Goal: Transaction & Acquisition: Purchase product/service

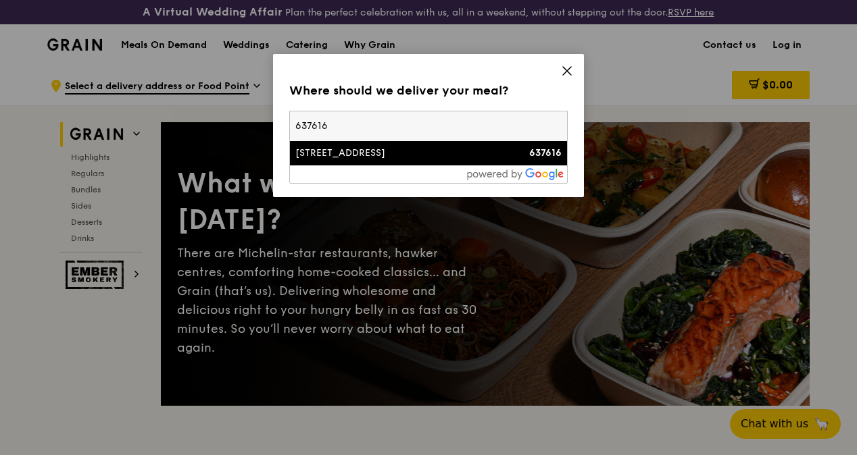
type input "637616"
click at [387, 159] on div "[STREET_ADDRESS]" at bounding box center [395, 154] width 200 height 14
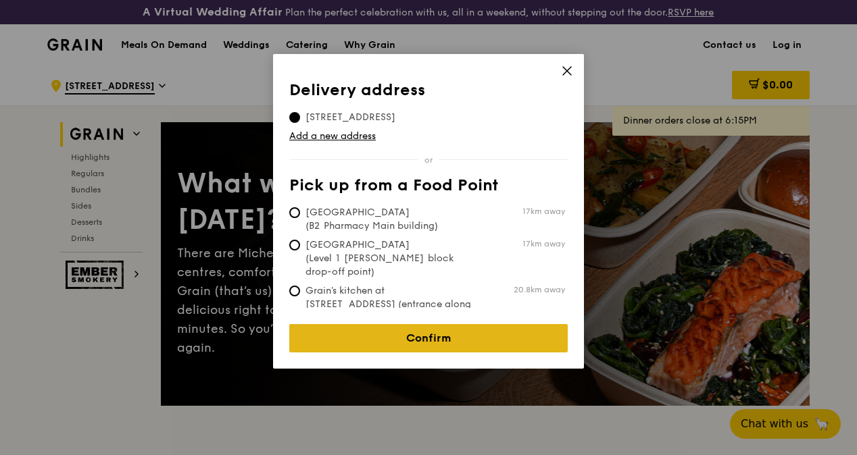
click at [403, 330] on link "Confirm" at bounding box center [428, 338] width 278 height 28
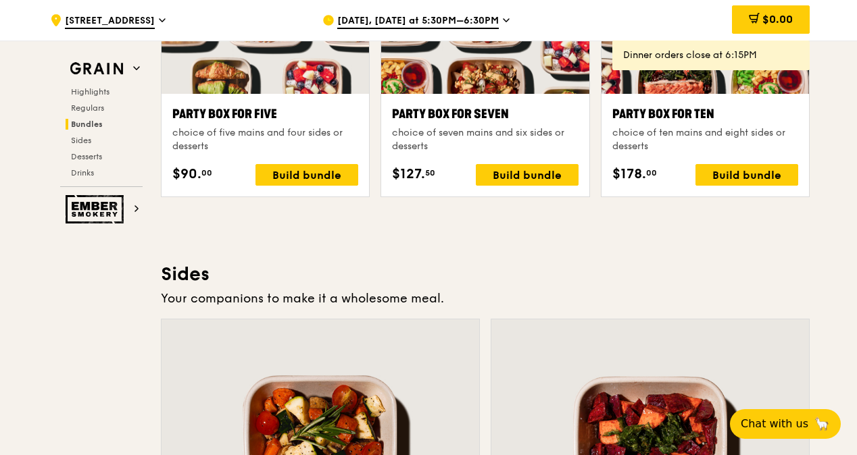
scroll to position [3244, 0]
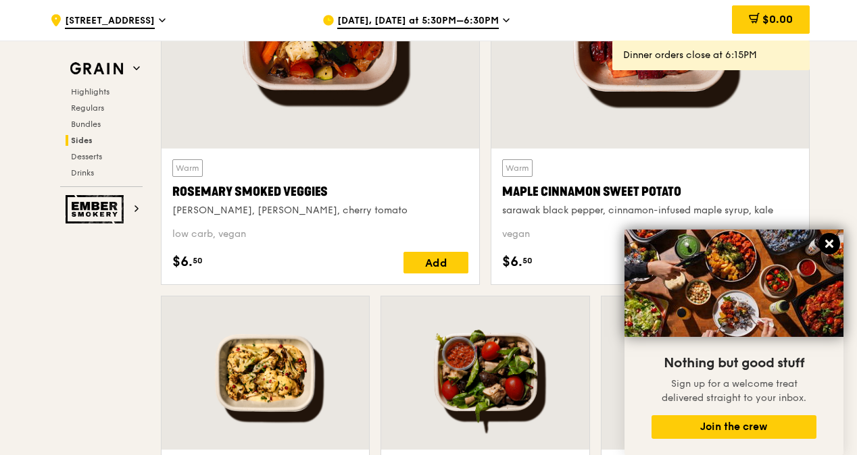
click at [831, 244] on icon at bounding box center [829, 244] width 8 height 8
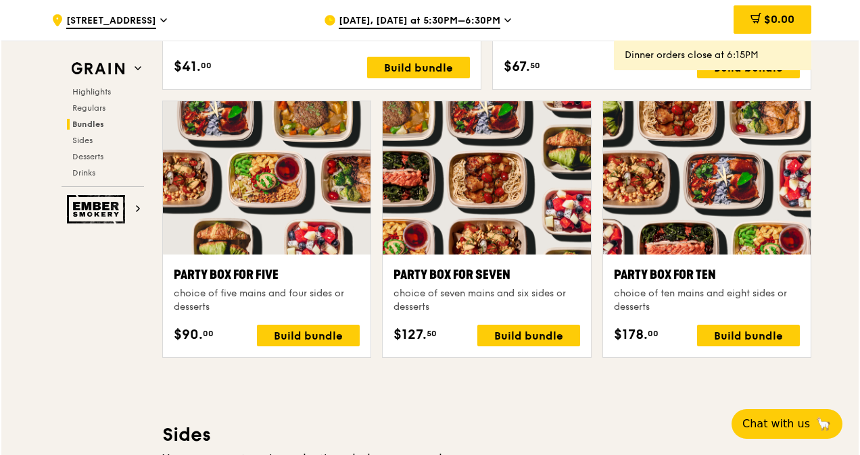
scroll to position [2684, 0]
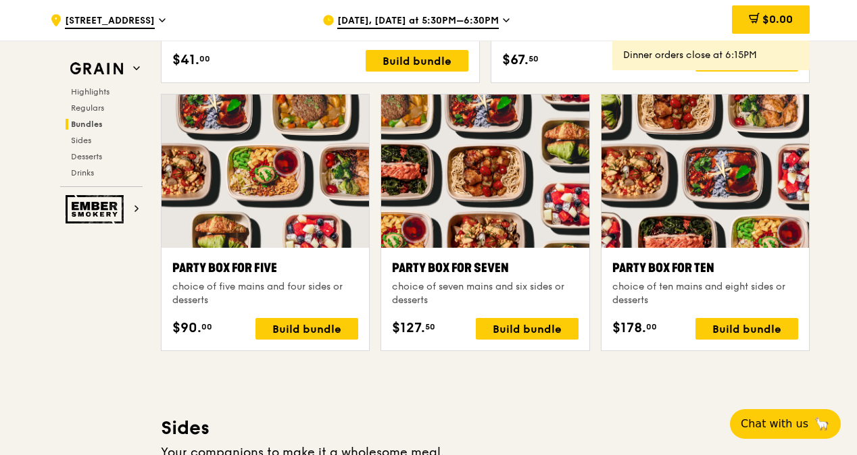
click at [678, 278] on div "Party Box for Ten" at bounding box center [705, 268] width 186 height 19
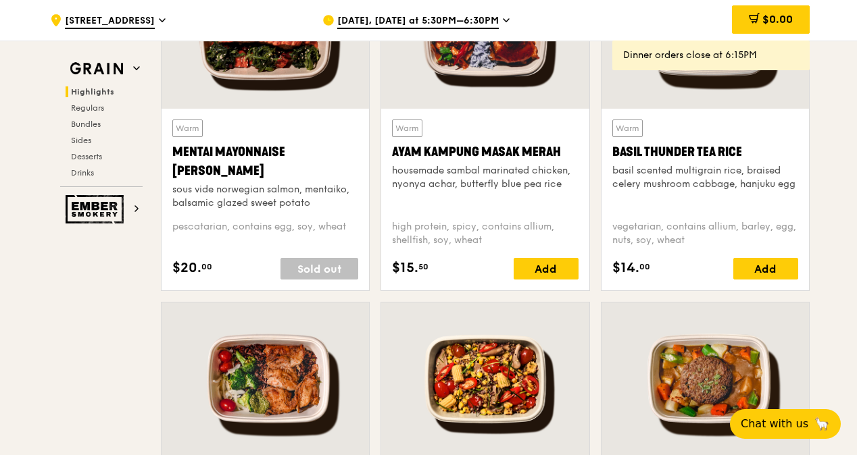
scroll to position [860, 0]
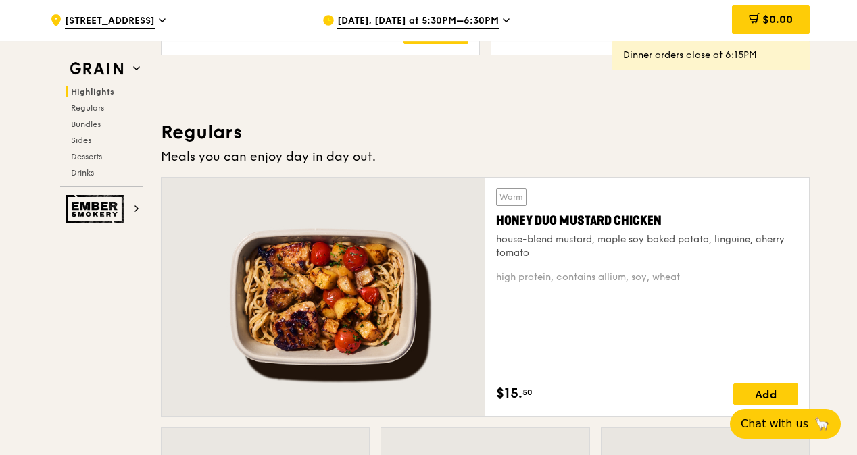
click at [666, 230] on div "Honey Duo Mustard Chicken" at bounding box center [647, 221] width 302 height 19
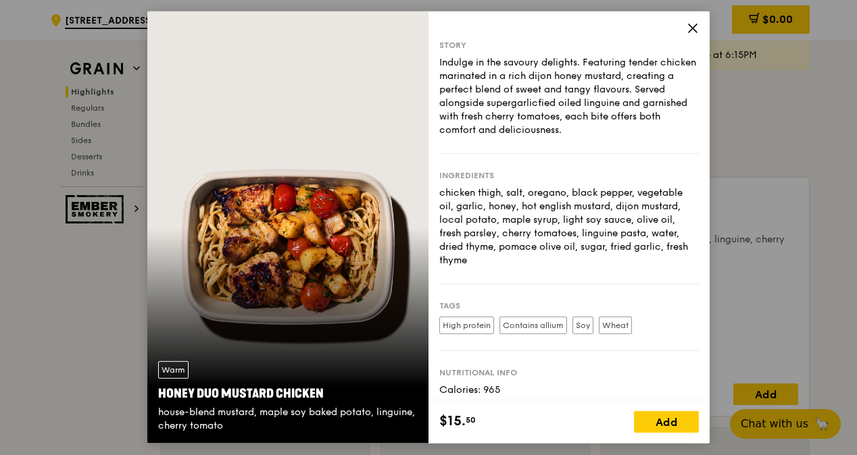
drag, startPoint x: 159, startPoint y: 391, endPoint x: 226, endPoint y: 423, distance: 74.3
click at [226, 423] on div "Warm Honey Duo Mustard Chicken house-blend mustard, maple soy baked potato, lin…" at bounding box center [287, 397] width 281 height 93
copy div "Honey Duo Mustard Chicken house-blend mustard, maple soy baked potato, linguine…"
click at [689, 30] on icon at bounding box center [693, 28] width 12 height 12
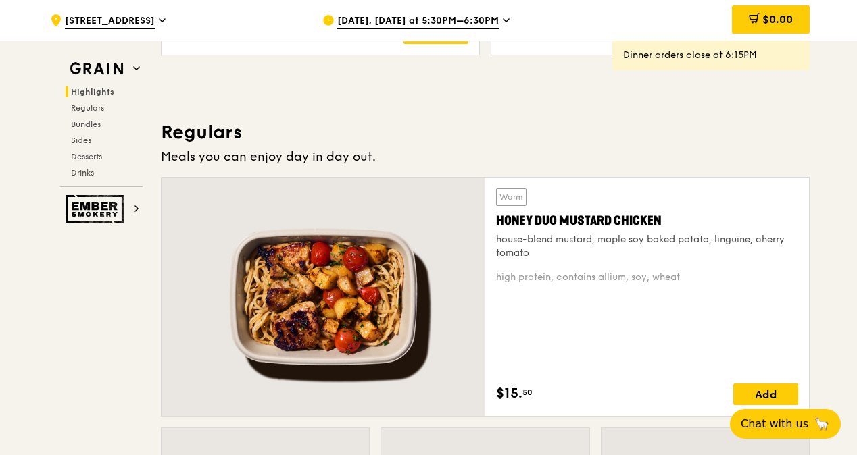
scroll to position [1062, 0]
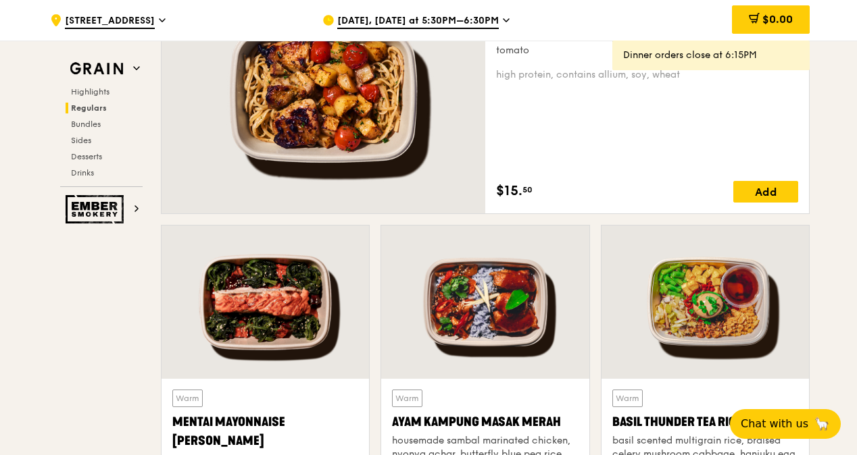
click at [307, 323] on div at bounding box center [265, 302] width 207 height 153
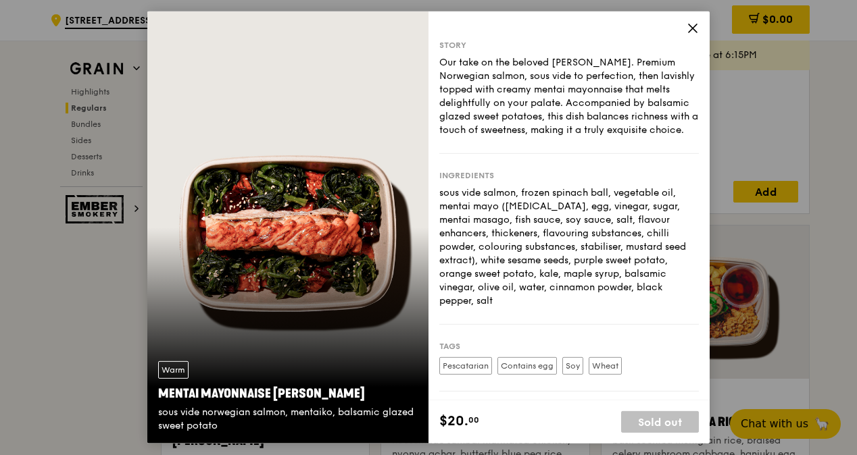
drag, startPoint x: 155, startPoint y: 393, endPoint x: 228, endPoint y: 422, distance: 77.9
click at [228, 422] on div "Warm Mentai Mayonnaise Aburi Salmon sous vide norwegian salmon, mentaiko, balsa…" at bounding box center [287, 397] width 281 height 93
copy div "Mentai Mayonnaise Aburi Salmon sous vide norwegian salmon, mentaiko, balsamic g…"
click at [695, 23] on icon at bounding box center [693, 28] width 12 height 12
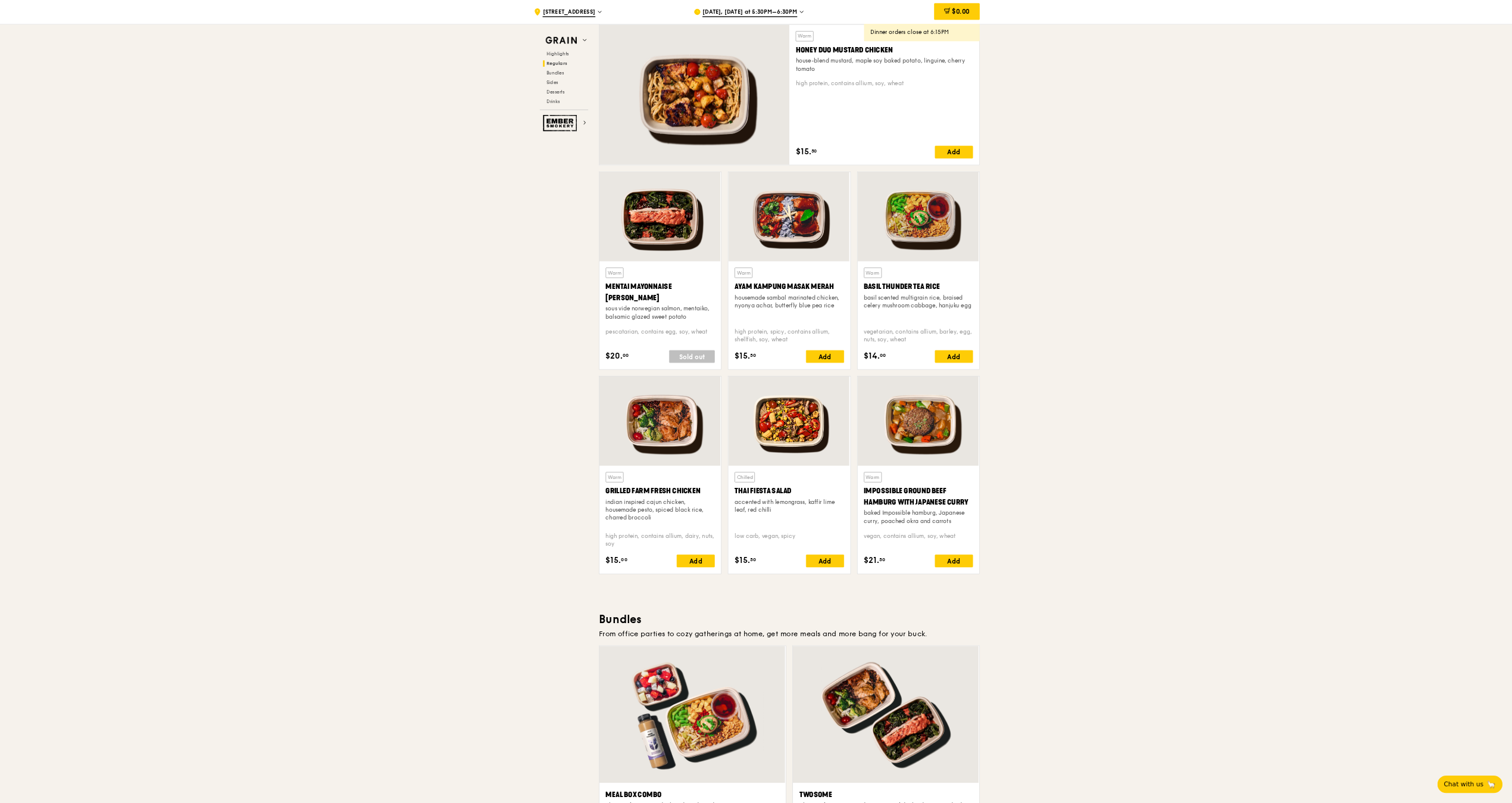
scroll to position [878, 0]
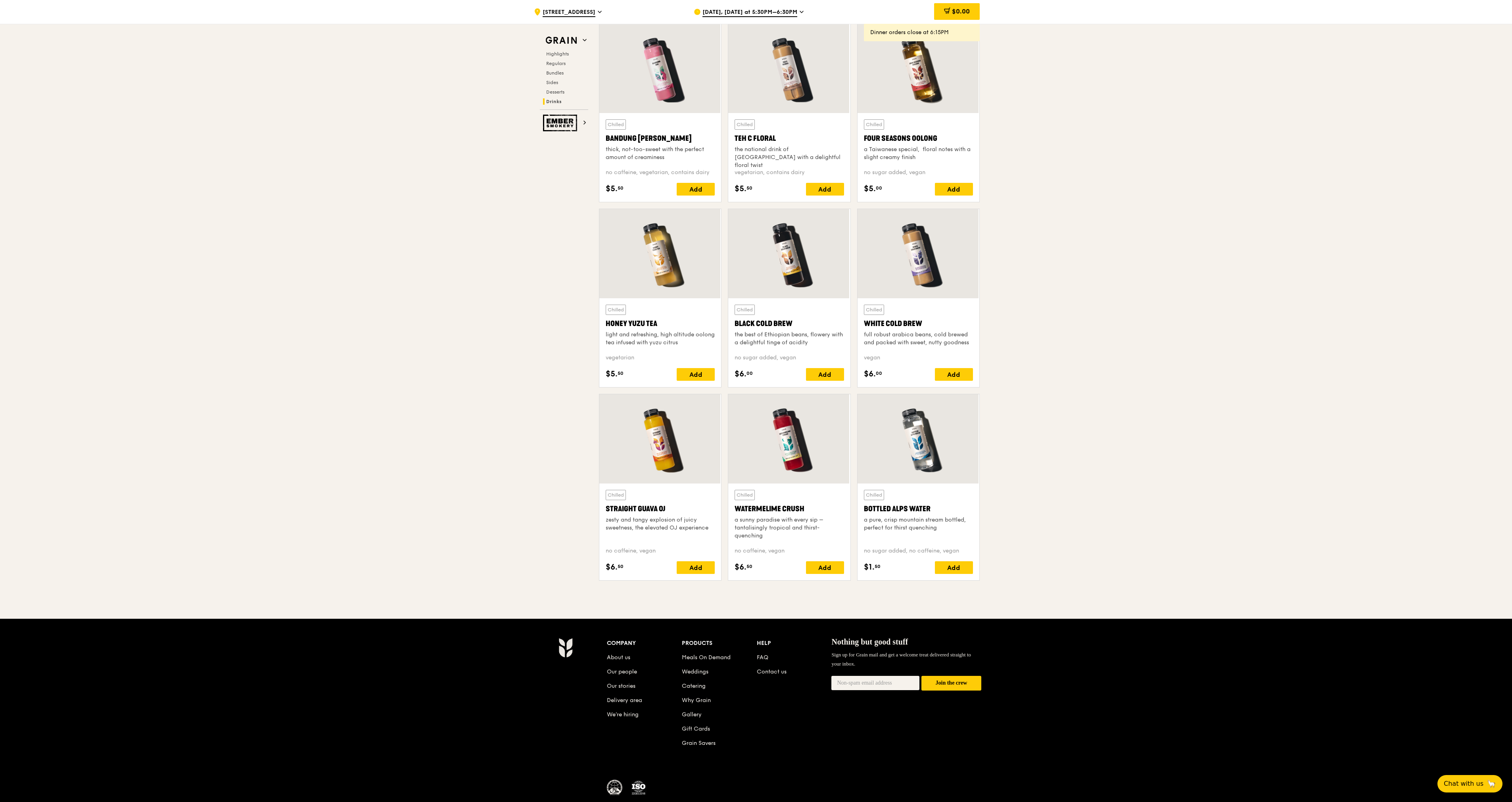
scroll to position [2805, 0]
